Goal: Information Seeking & Learning: Find specific page/section

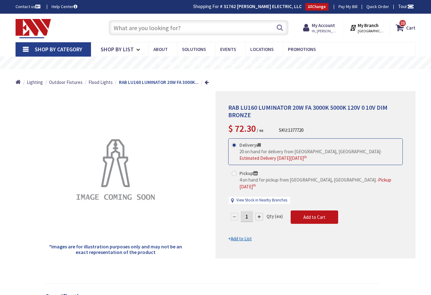
click at [165, 27] on input "text" at bounding box center [199, 28] width 180 height 16
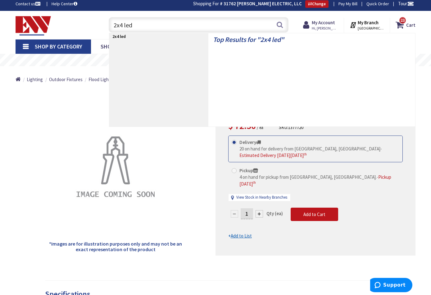
type input "2x4 led"
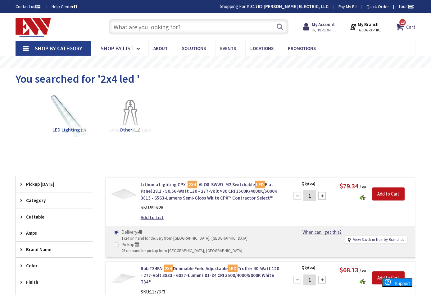
type input "[STREET_ADDRESS]"
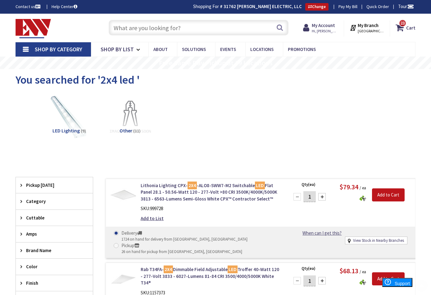
scroll to position [0, 0]
drag, startPoint x: 164, startPoint y: 21, endPoint x: 162, endPoint y: 25, distance: 5.4
click at [164, 21] on input "text" at bounding box center [199, 28] width 180 height 16
click at [163, 25] on input "text" at bounding box center [199, 28] width 180 height 16
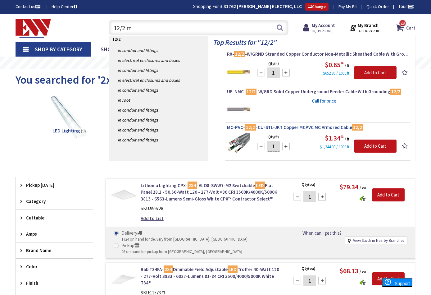
type input "12/2 mc"
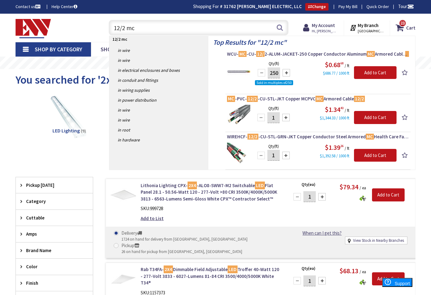
drag, startPoint x: 120, startPoint y: 24, endPoint x: 110, endPoint y: 24, distance: 10.3
click at [110, 24] on input "12/2 mc" at bounding box center [199, 28] width 180 height 16
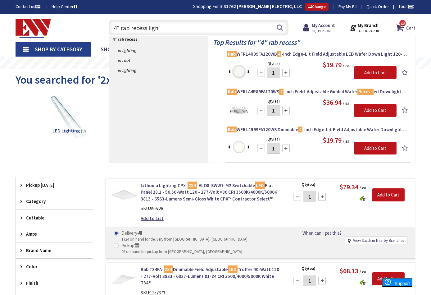
type input "4" rab recess light"
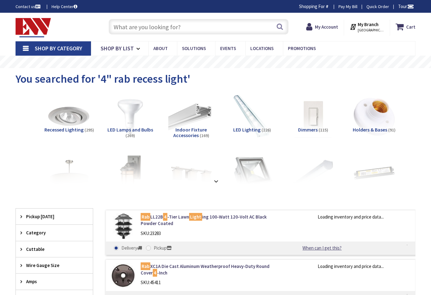
click at [147, 28] on input "text" at bounding box center [199, 27] width 180 height 16
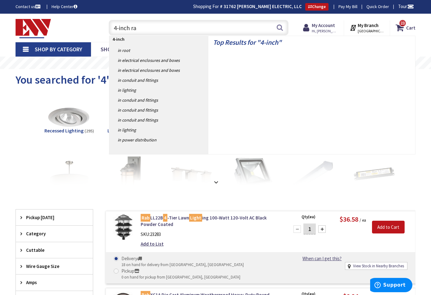
type input "4-inch rab"
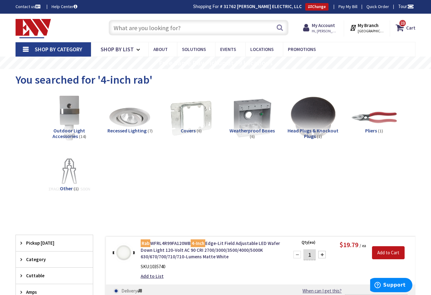
click at [155, 28] on input "text" at bounding box center [199, 28] width 180 height 16
type input "e"
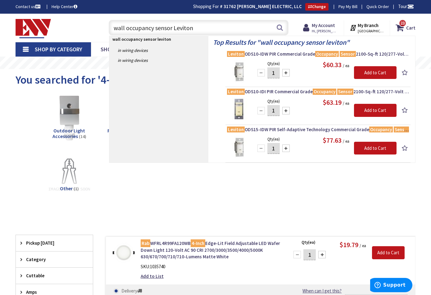
drag, startPoint x: 179, startPoint y: 29, endPoint x: 102, endPoint y: 30, distance: 76.8
click at [102, 30] on div "wall occupancy sensor Leviton wall occupancy sensor leviton Search 23" at bounding box center [197, 27] width 192 height 20
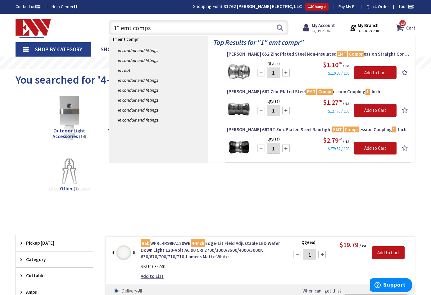
drag, startPoint x: 153, startPoint y: 26, endPoint x: 136, endPoint y: 29, distance: 16.5
click at [136, 29] on input "1" emt comps" at bounding box center [199, 28] width 180 height 16
type input "1" emt"
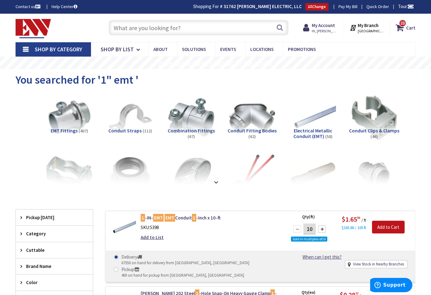
scroll to position [0, 0]
click at [148, 30] on input "text" at bounding box center [199, 28] width 180 height 16
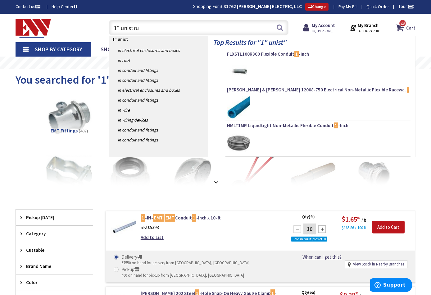
type input "1" unistrut"
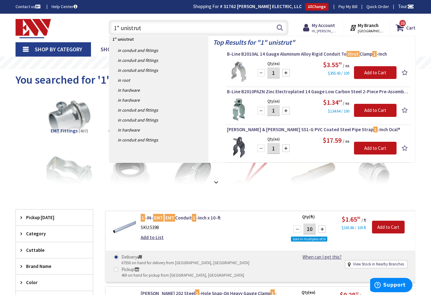
drag, startPoint x: 148, startPoint y: 25, endPoint x: 95, endPoint y: 25, distance: 52.8
click at [95, 25] on div "Toggle Nav 1" unistrut 1" unistrut Search 23 23 23 items Cart My Cart 23" at bounding box center [216, 27] width 410 height 21
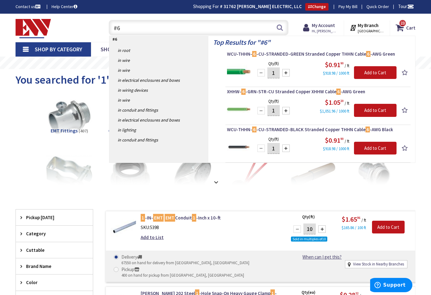
click at [137, 28] on input "#6" at bounding box center [199, 28] width 180 height 16
type input "#8"
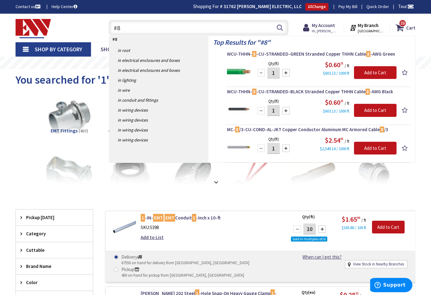
click at [105, 25] on div "#8 #8 Search 23" at bounding box center [197, 27] width 192 height 20
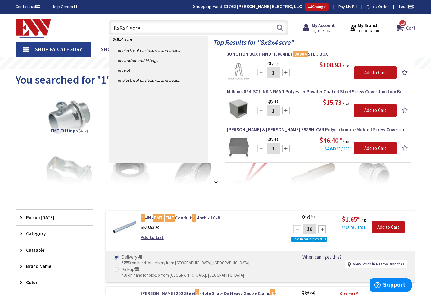
type input "8x8x4 screw"
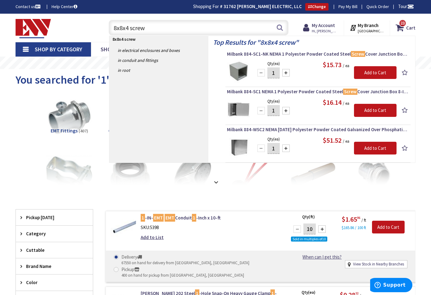
drag, startPoint x: 113, startPoint y: 25, endPoint x: 106, endPoint y: 25, distance: 6.6
click at [106, 25] on div "8x8x4 screw 8x8x4 screw Search" at bounding box center [197, 27] width 183 height 20
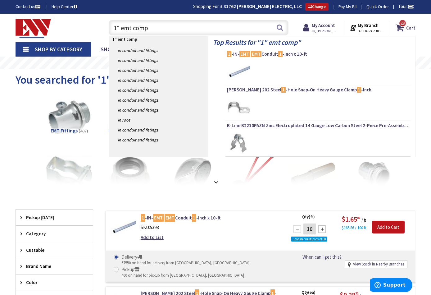
type input "1" emt comp c"
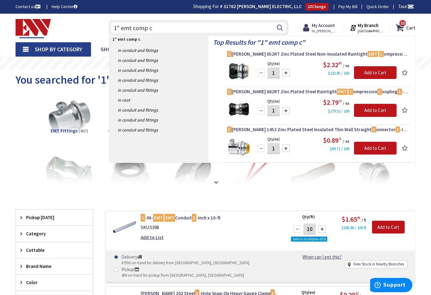
click at [110, 28] on input "1" emt comp c" at bounding box center [199, 28] width 180 height 16
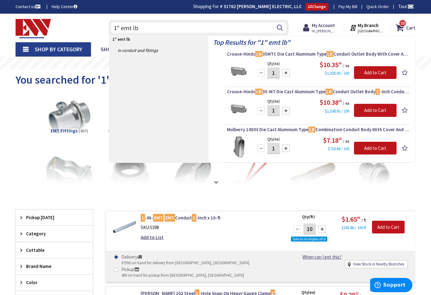
drag, startPoint x: 135, startPoint y: 27, endPoint x: 116, endPoint y: 29, distance: 19.0
click at [116, 29] on input "1" emt lb" at bounding box center [199, 28] width 180 height 16
type input "1"
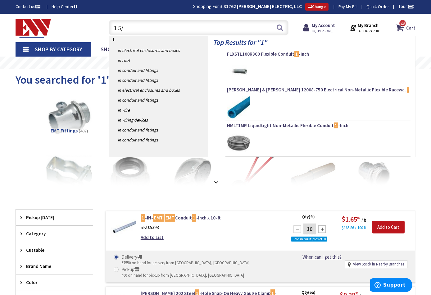
type input "1 5/8"
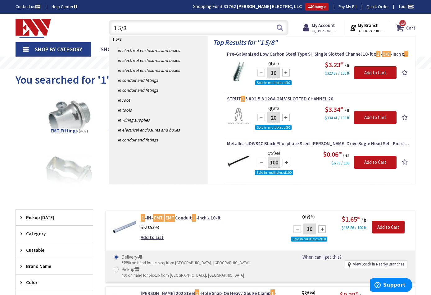
click at [106, 27] on div "1 5/8 1 5/8 Search" at bounding box center [197, 27] width 183 height 20
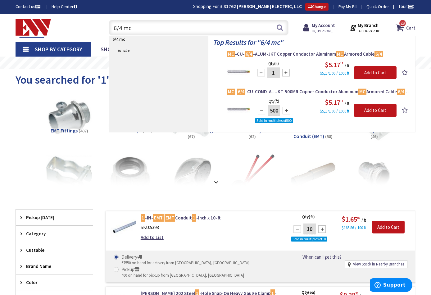
drag, startPoint x: 124, startPoint y: 26, endPoint x: 122, endPoint y: 29, distance: 3.4
click at [124, 26] on input "6/4 mc" at bounding box center [199, 28] width 180 height 16
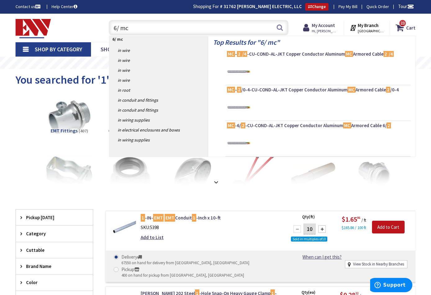
type input "6/2 mc"
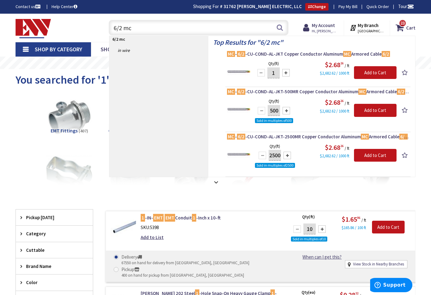
drag, startPoint x: 125, startPoint y: 25, endPoint x: 145, endPoint y: 15, distance: 22.4
click at [125, 25] on input "6/2 mc" at bounding box center [199, 28] width 180 height 16
drag, startPoint x: 136, startPoint y: 28, endPoint x: 103, endPoint y: 25, distance: 33.7
click at [103, 25] on div "6/2 mc 6/2 mc Search 23" at bounding box center [197, 27] width 192 height 20
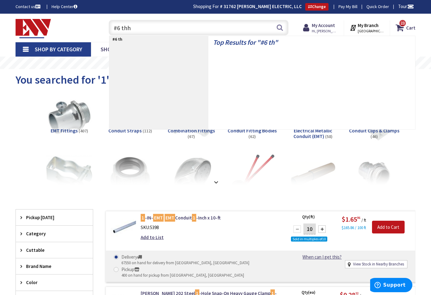
type input "#6 thhn"
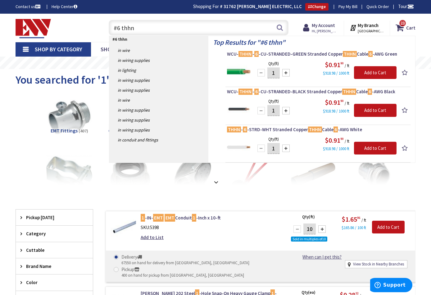
drag, startPoint x: 127, startPoint y: 25, endPoint x: 106, endPoint y: 26, distance: 21.4
click at [106, 26] on div "#6 thhn #6 thhn Search" at bounding box center [197, 27] width 183 height 20
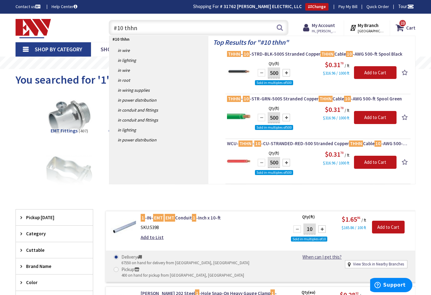
click at [96, 26] on div "Toggle Nav #10 thhn #10 thhn Search 23 23 23 items Cart My Cart 23 Close" at bounding box center [216, 27] width 410 height 21
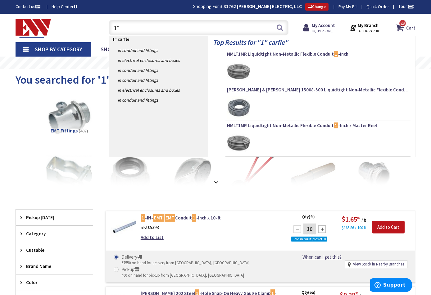
type input "1"
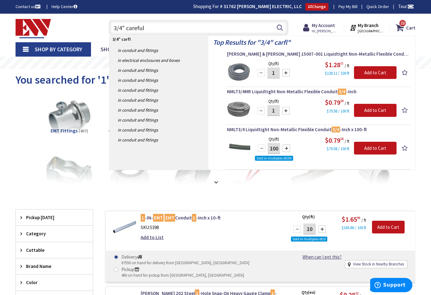
drag, startPoint x: 140, startPoint y: 28, endPoint x: 150, endPoint y: 28, distance: 10.3
click at [150, 28] on input "3/4" careful" at bounding box center [199, 28] width 180 height 16
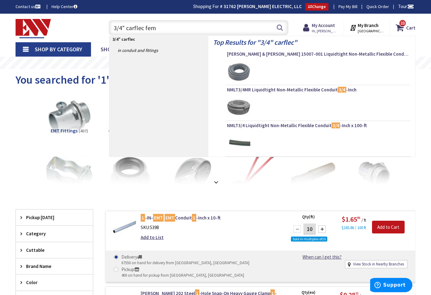
type input "3/4" carflec fema"
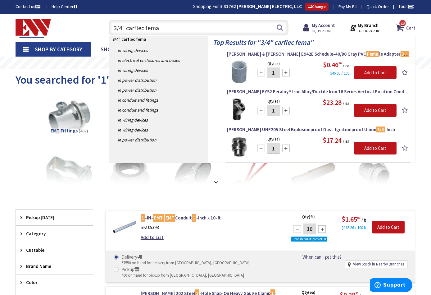
click at [109, 28] on input "3/4" carflec fema" at bounding box center [199, 28] width 180 height 16
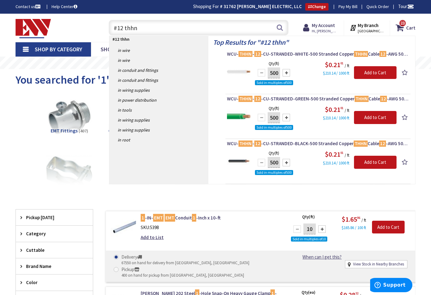
click at [138, 23] on input "#12 thhn" at bounding box center [199, 28] width 180 height 16
drag, startPoint x: 134, startPoint y: 25, endPoint x: 107, endPoint y: 26, distance: 26.8
click at [107, 26] on div "#12 thhn #12 thhn Search" at bounding box center [197, 27] width 183 height 20
type input "1" pvc"
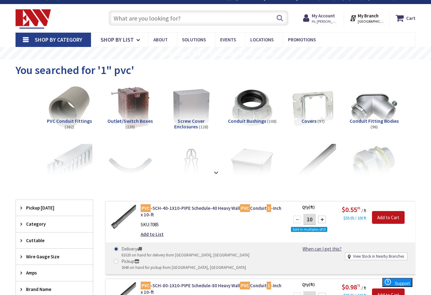
scroll to position [9, 0]
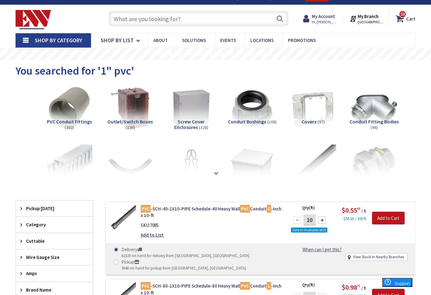
click at [154, 18] on input "text" at bounding box center [199, 19] width 180 height 16
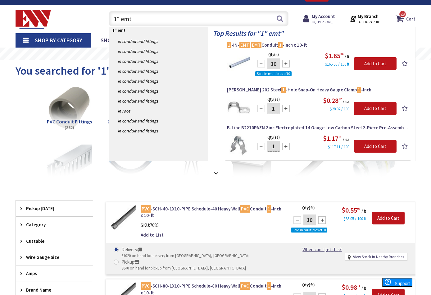
drag, startPoint x: 113, startPoint y: 16, endPoint x: 155, endPoint y: 22, distance: 42.9
click at [155, 22] on input "1" emt" at bounding box center [199, 19] width 180 height 16
type input "power pak"
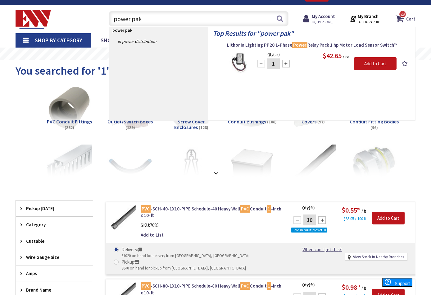
drag, startPoint x: 130, startPoint y: 17, endPoint x: 110, endPoint y: 17, distance: 19.9
click at [110, 17] on input "power pak" at bounding box center [199, 19] width 180 height 16
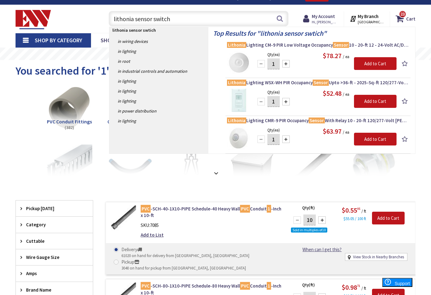
drag, startPoint x: 91, startPoint y: 21, endPoint x: 95, endPoint y: 20, distance: 4.2
click at [95, 19] on div "Toggle Nav lithonia sensor switch lithonia sensor swtich Search 23 23 23 items …" at bounding box center [216, 18] width 410 height 21
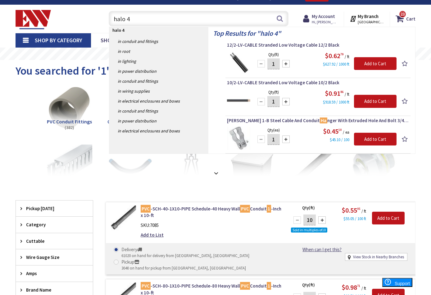
type input "halo 4"
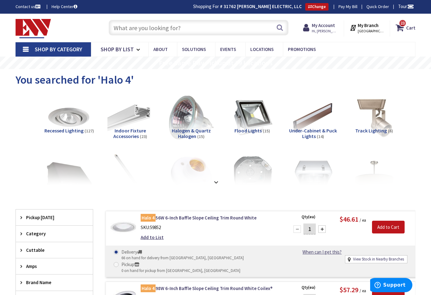
click at [152, 26] on input "text" at bounding box center [199, 28] width 180 height 16
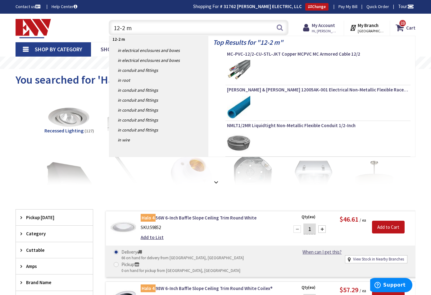
type input "12-2 mc"
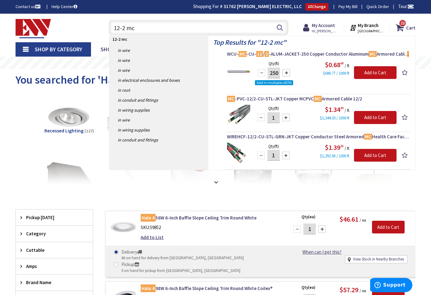
click at [112, 28] on input "12-2 mc" at bounding box center [199, 28] width 180 height 16
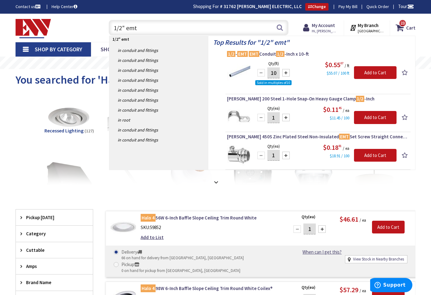
drag, startPoint x: 117, startPoint y: 27, endPoint x: 109, endPoint y: 28, distance: 7.8
click at [109, 27] on input "1/2" emt" at bounding box center [199, 28] width 180 height 16
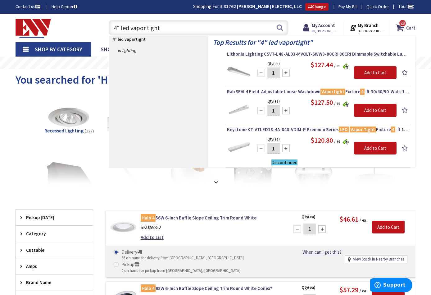
click at [100, 29] on div "Toggle Nav 4" led vapor tight 4" led vaportight Search 23 23 23 items Cart My C…" at bounding box center [216, 27] width 410 height 21
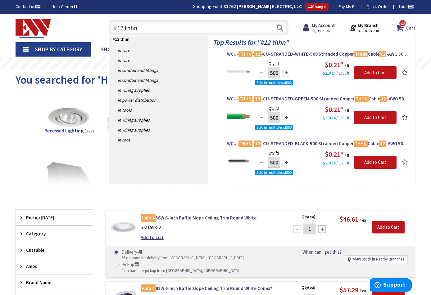
click at [107, 28] on div "#12 thhn #12 thhn Search" at bounding box center [197, 27] width 183 height 20
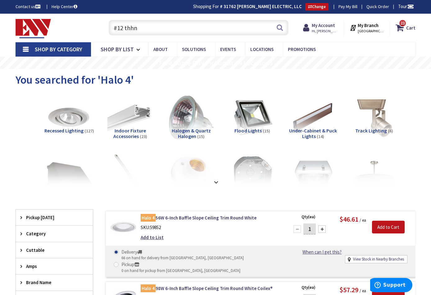
type input "n"
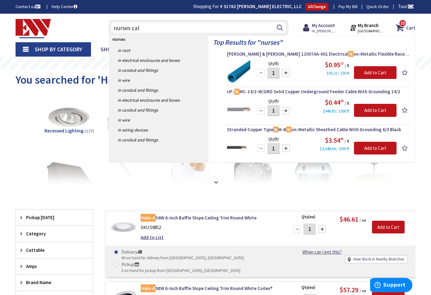
type input "nurses call"
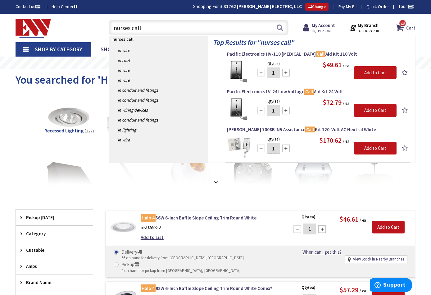
click at [109, 28] on input "nurses call" at bounding box center [199, 28] width 180 height 16
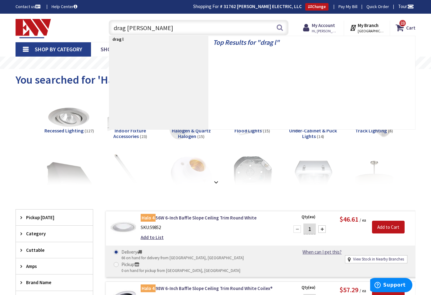
type input "drag line"
